Goal: Transaction & Acquisition: Subscribe to service/newsletter

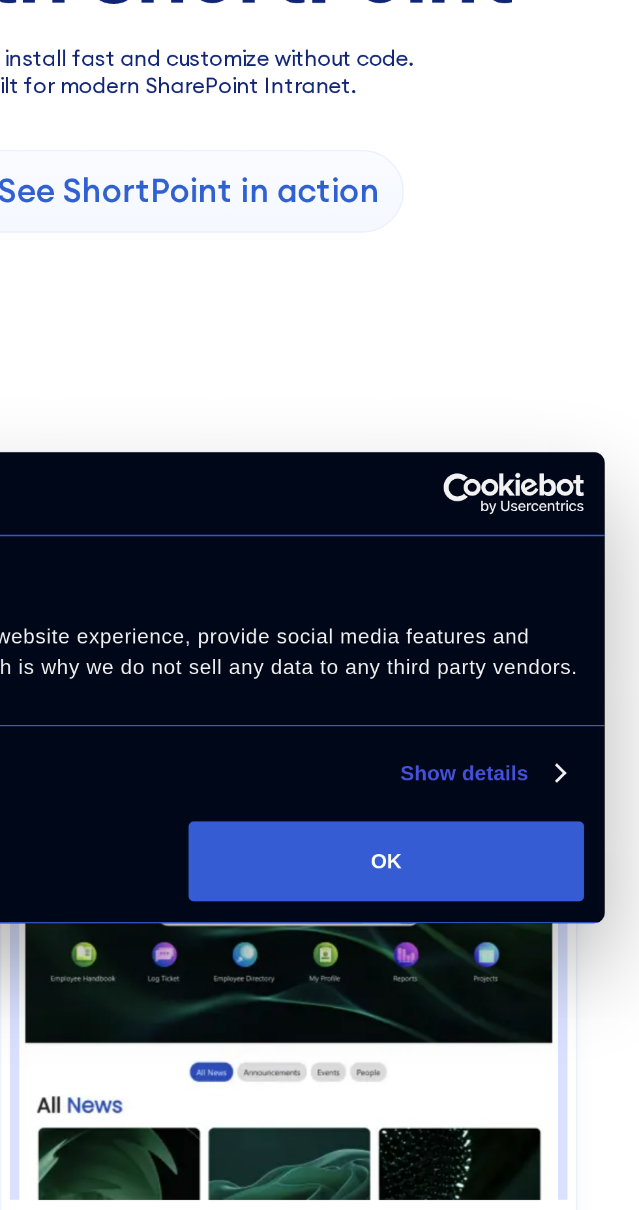
click at [580, 692] on button "OK" at bounding box center [509, 687] width 187 height 38
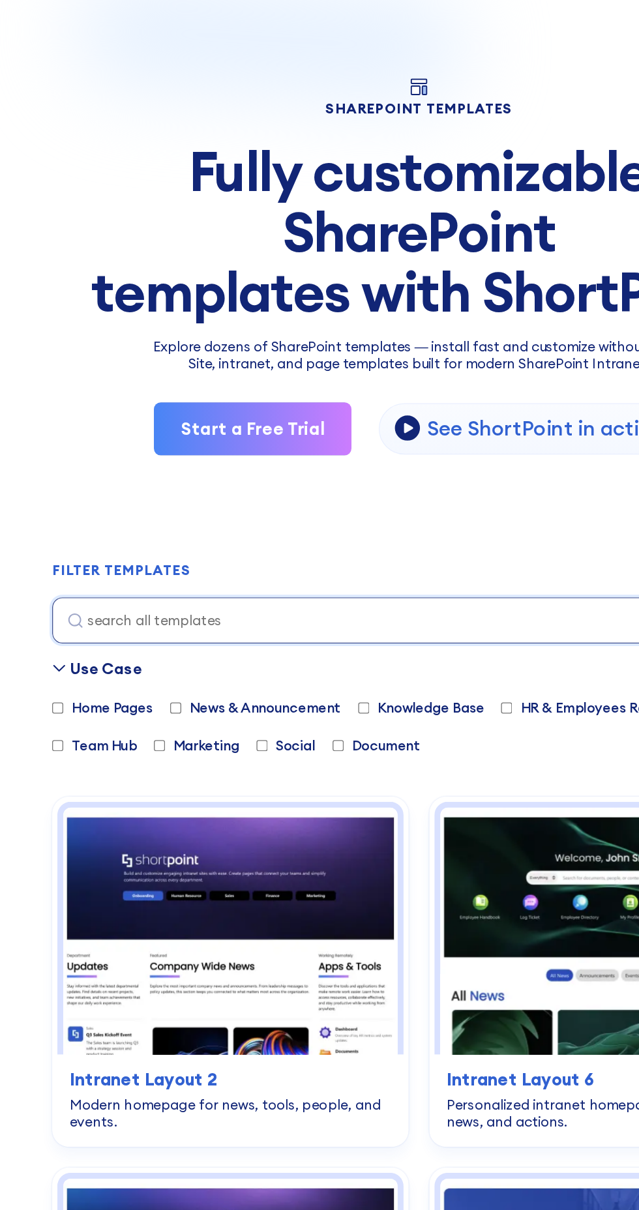
click at [209, 361] on link "Start a Free Trial" at bounding box center [192, 370] width 151 height 40
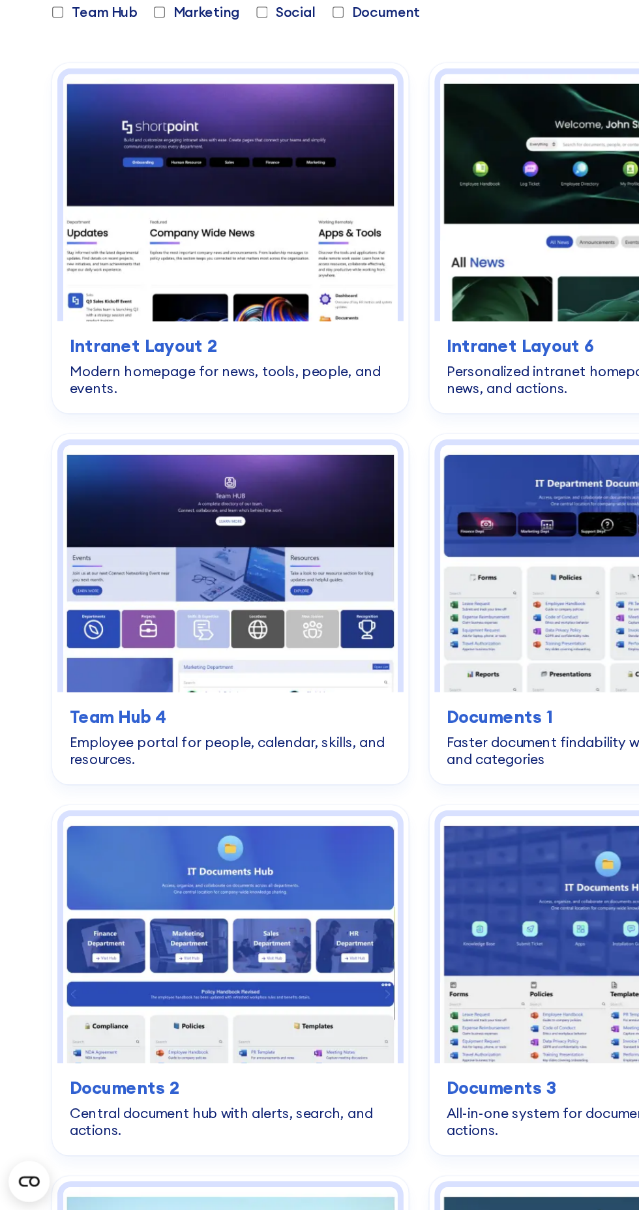
scroll to position [482, 0]
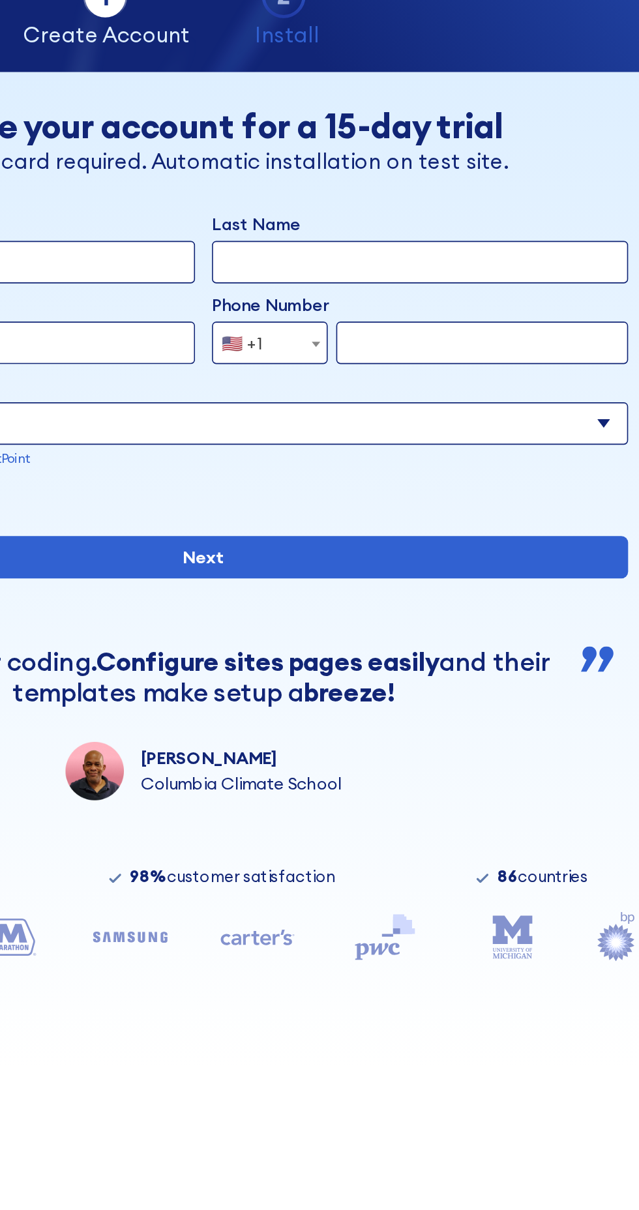
click at [349, 243] on input "Last Name" at bounding box center [453, 242] width 256 height 26
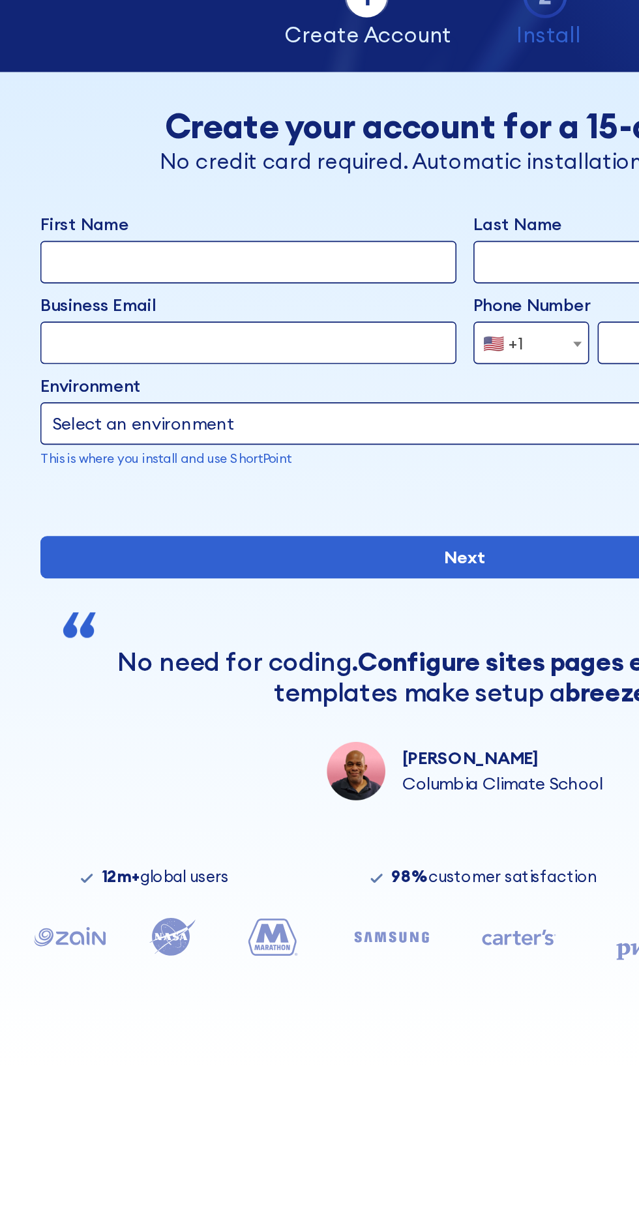
click at [222, 238] on input "First Name" at bounding box center [187, 242] width 256 height 26
type input "Oscar"
click at [356, 241] on input "Last Name" at bounding box center [453, 242] width 256 height 26
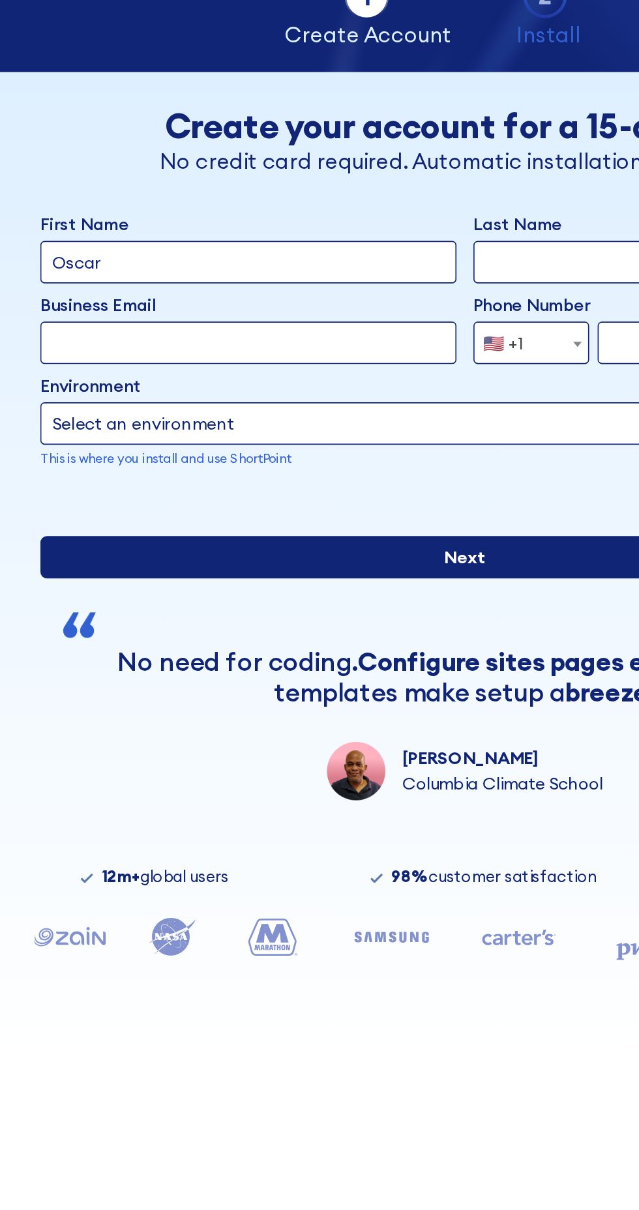
click at [338, 436] on input "Next" at bounding box center [320, 423] width 522 height 26
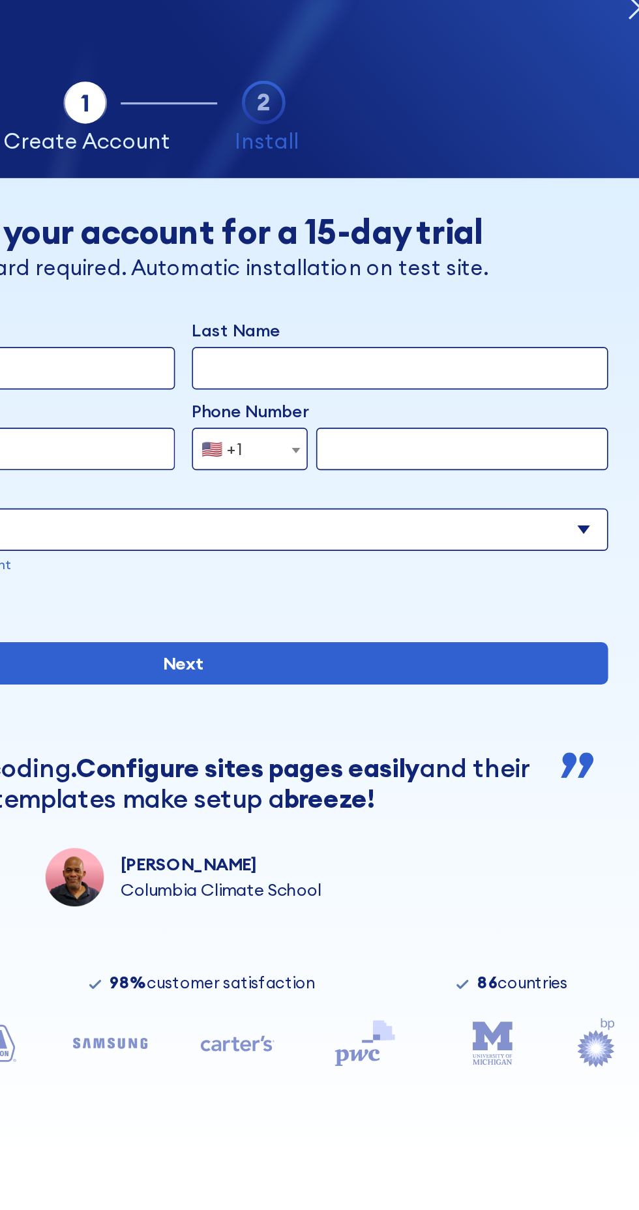
click at [522, 239] on input "Last Name" at bounding box center [453, 242] width 256 height 26
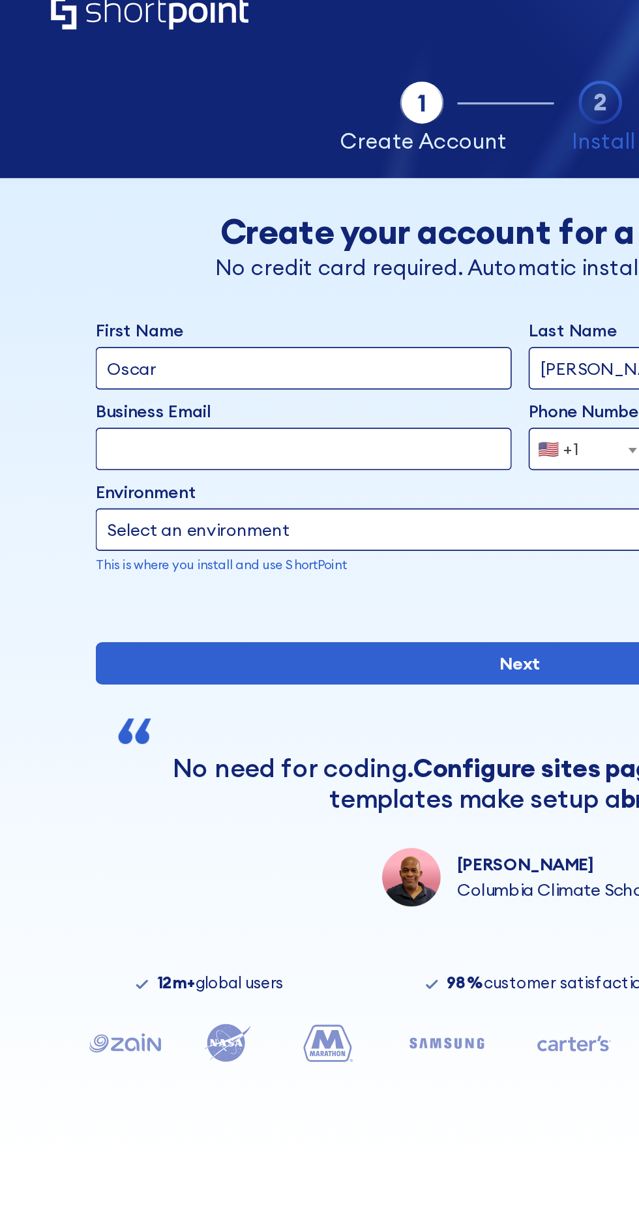
type input "[PERSON_NAME]"
click at [283, 340] on select "Select an environment Microsoft 365 SharePoint Online SharePoint Subscription E…" at bounding box center [320, 341] width 522 height 26
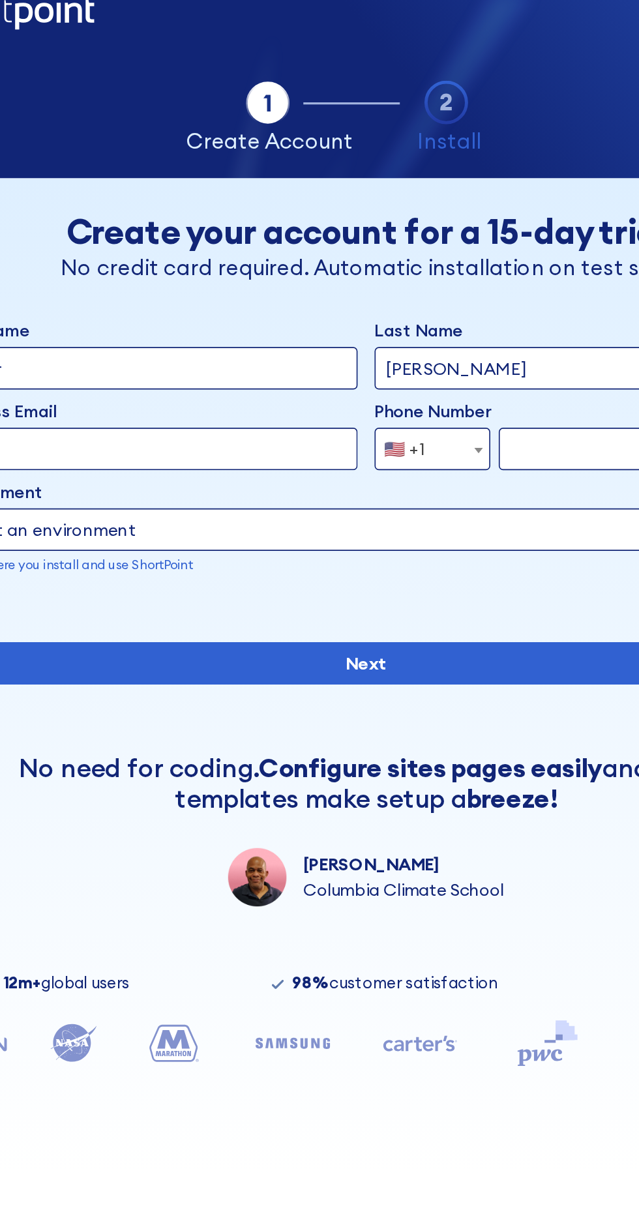
click at [363, 289] on span "🇺🇸 +1" at bounding box center [347, 291] width 44 height 26
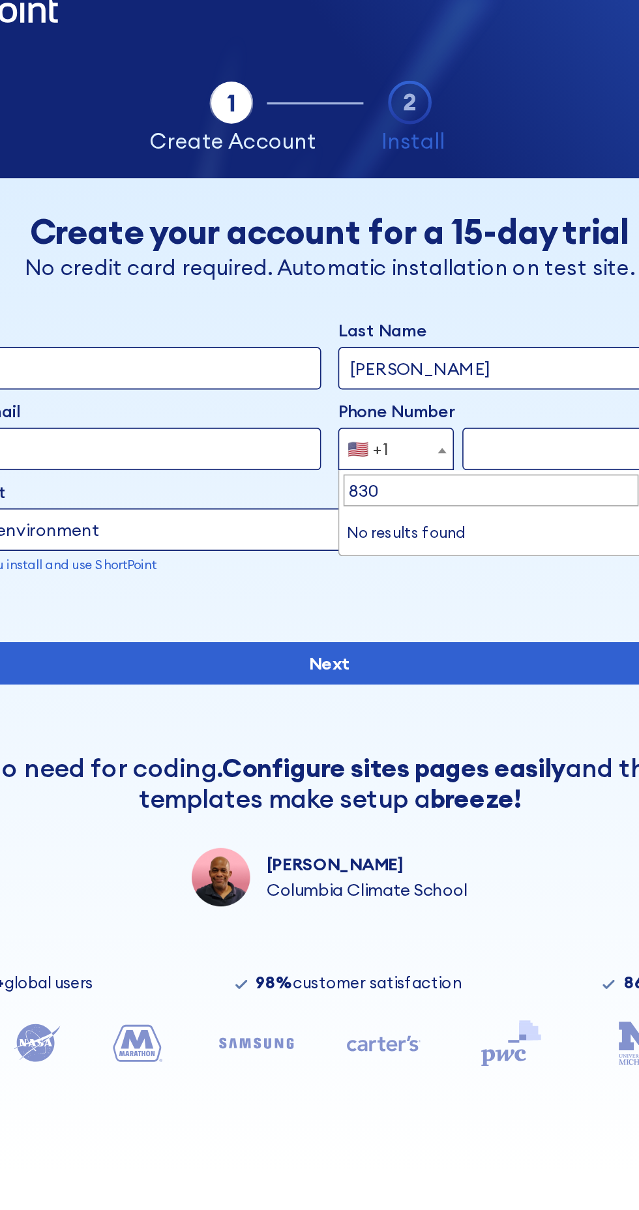
type input "830"
click at [445, 294] on input "form" at bounding box center [490, 291] width 179 height 26
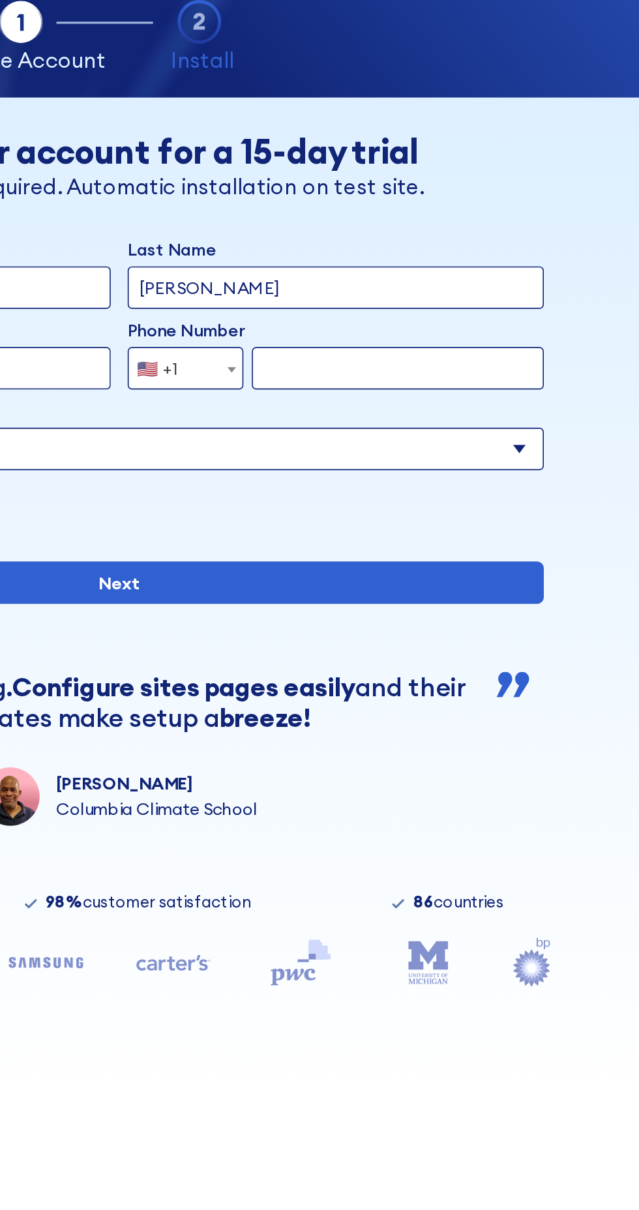
click at [371, 295] on span "🇺🇸 +1" at bounding box center [360, 291] width 71 height 26
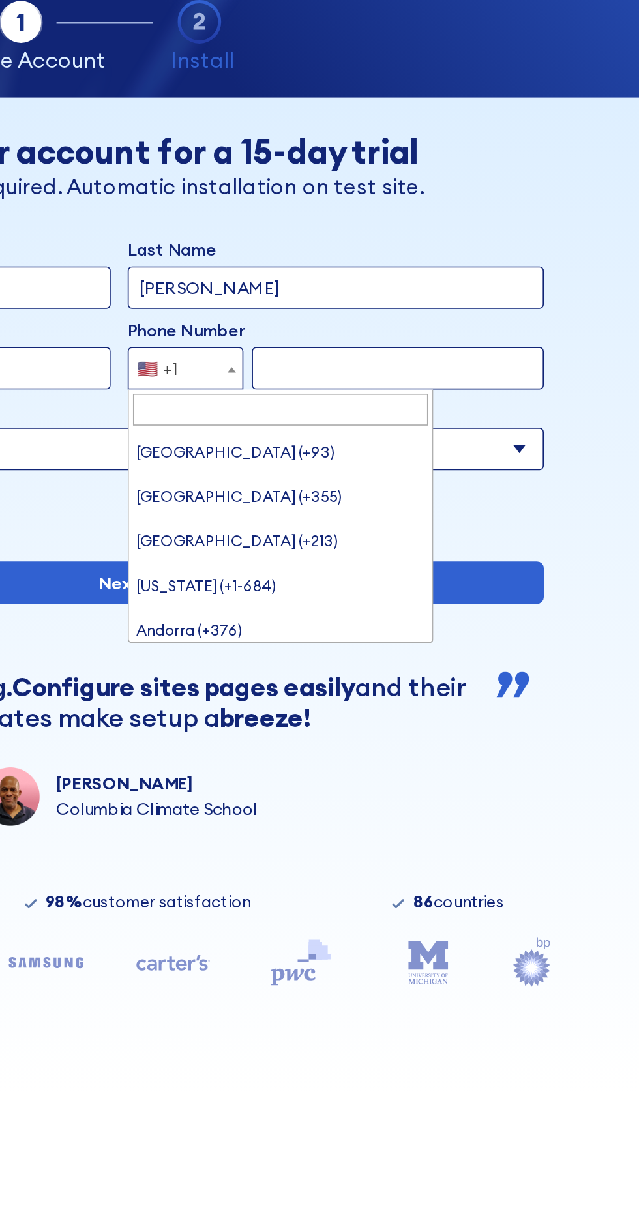
scroll to position [6051, 0]
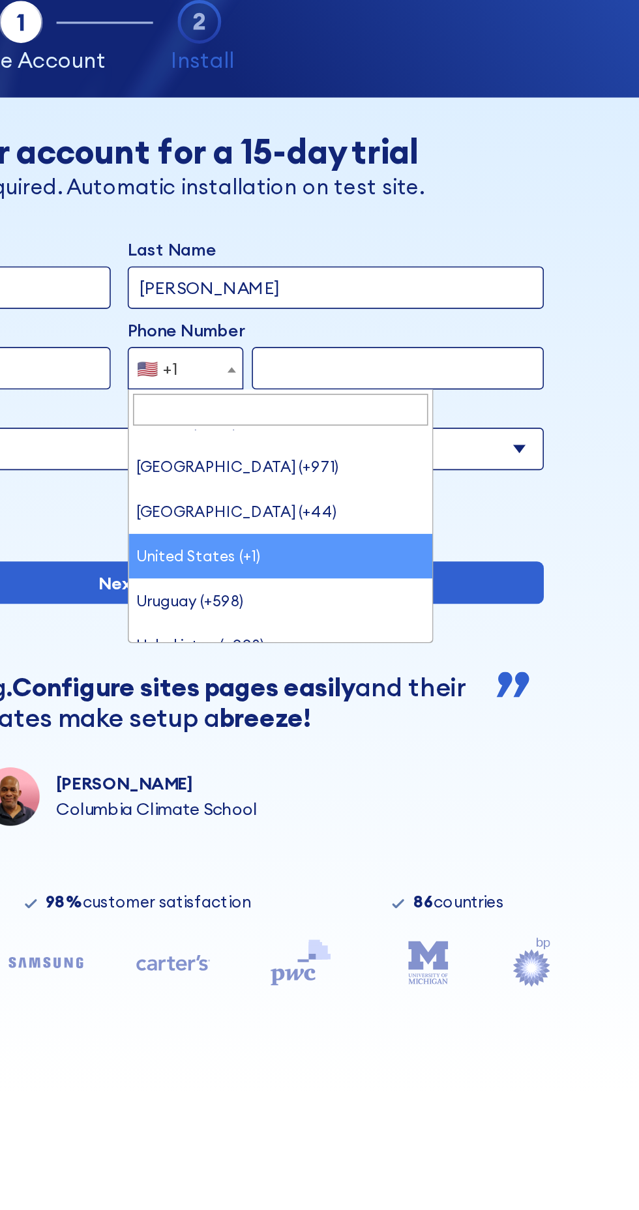
type input "o"
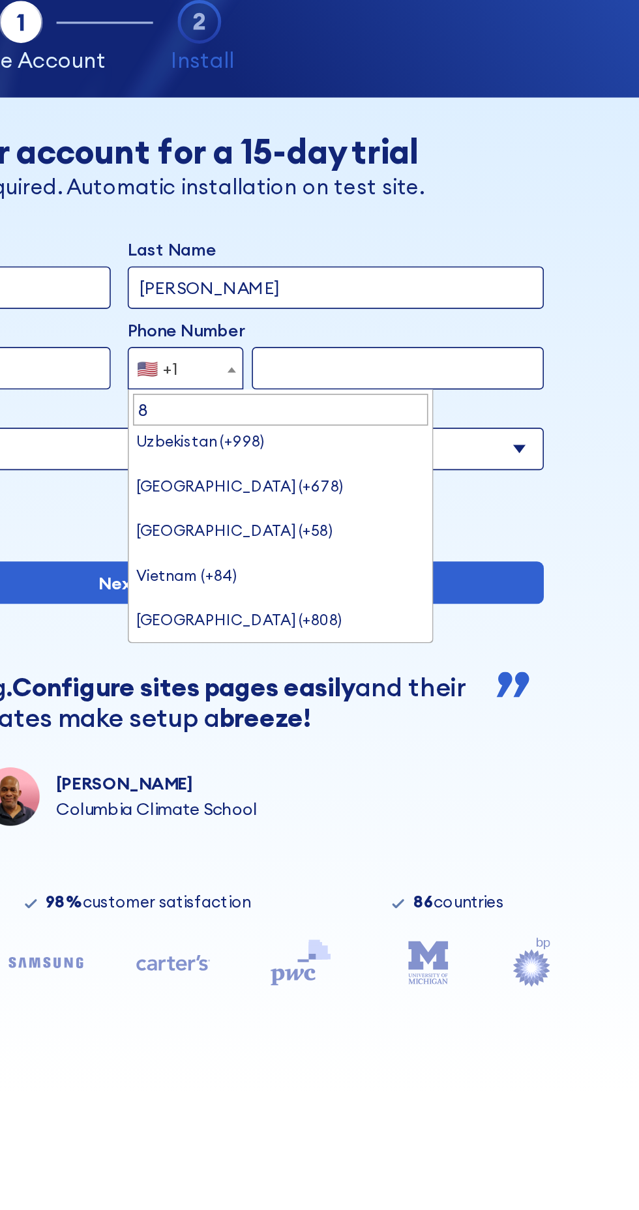
scroll to position [0, 0]
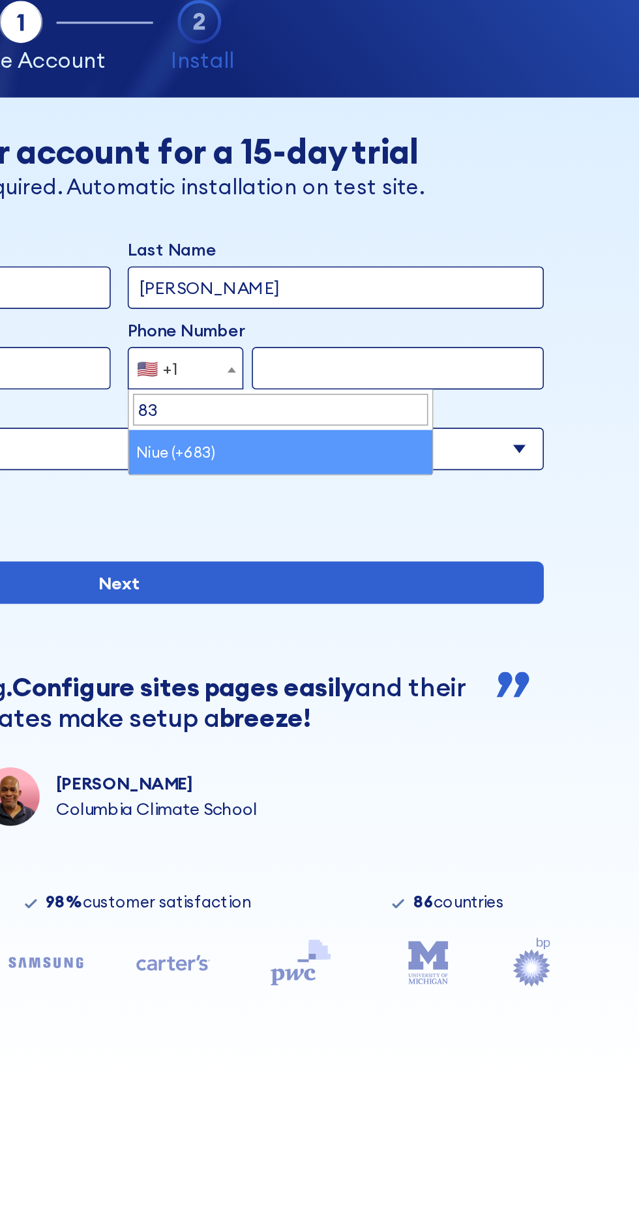
type input "830"
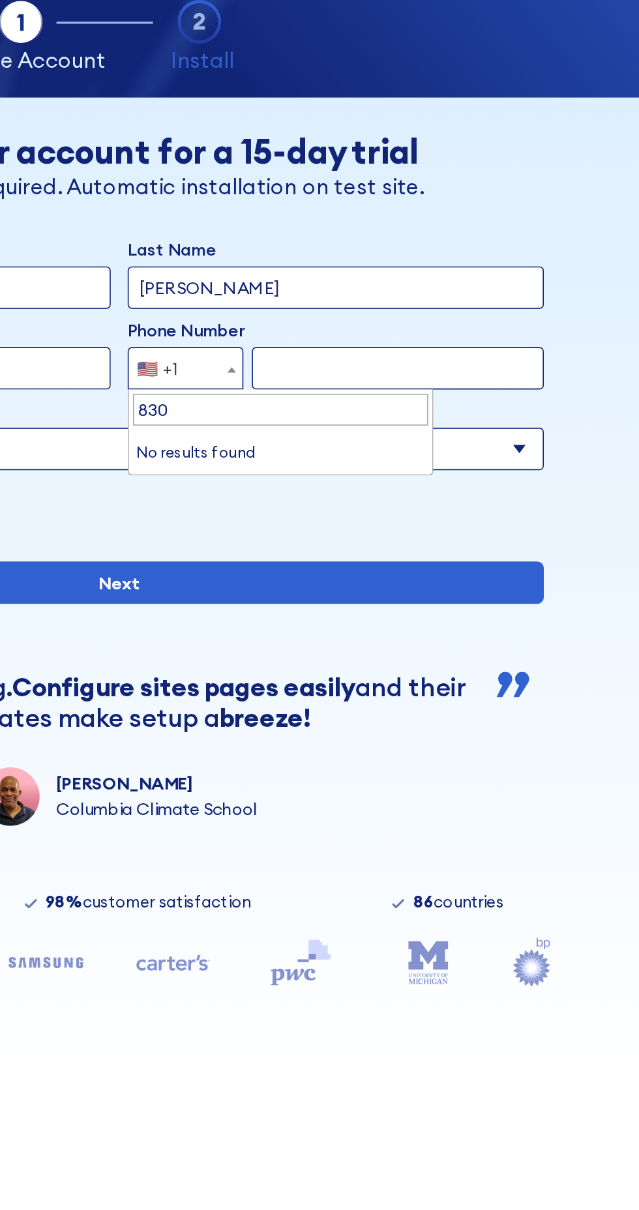
click at [353, 318] on input "830" at bounding box center [418, 317] width 181 height 20
click at [359, 319] on input "830" at bounding box center [418, 317] width 181 height 20
click at [428, 314] on input "830" at bounding box center [418, 317] width 181 height 20
click at [335, 284] on div "🇺🇸 +1" at bounding box center [343, 291] width 25 height 26
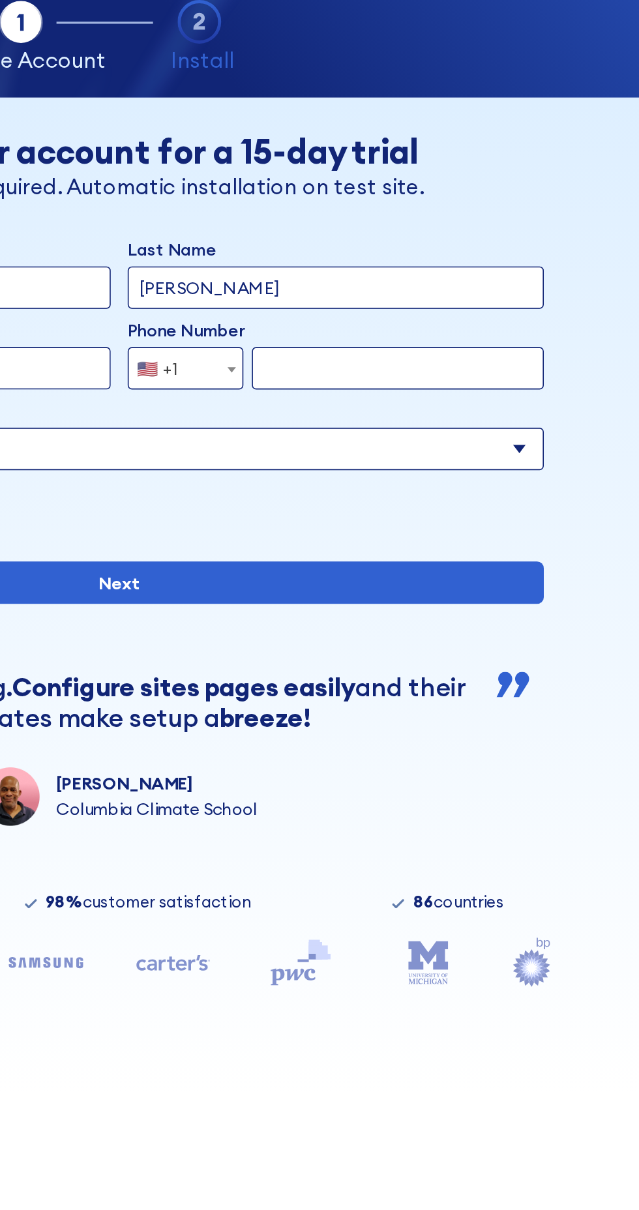
click at [364, 317] on label "Environment" at bounding box center [320, 318] width 522 height 16
click at [364, 328] on select "Select an environment Microsoft 365 SharePoint Online SharePoint Subscription E…" at bounding box center [320, 341] width 522 height 26
click at [477, 294] on input "form" at bounding box center [490, 291] width 179 height 26
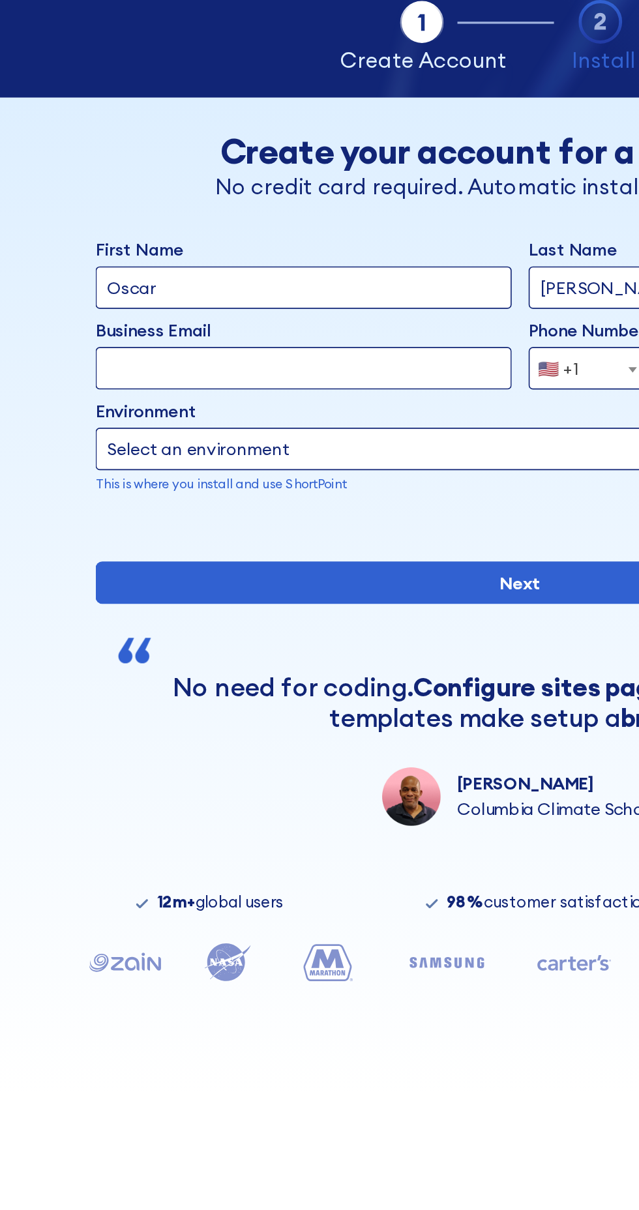
type input "8304803998"
click at [198, 291] on input "Business Email" at bounding box center [187, 291] width 256 height 26
click at [215, 289] on input "Business Email" at bounding box center [187, 291] width 256 height 26
type input "e"
